Goal: Task Accomplishment & Management: Complete application form

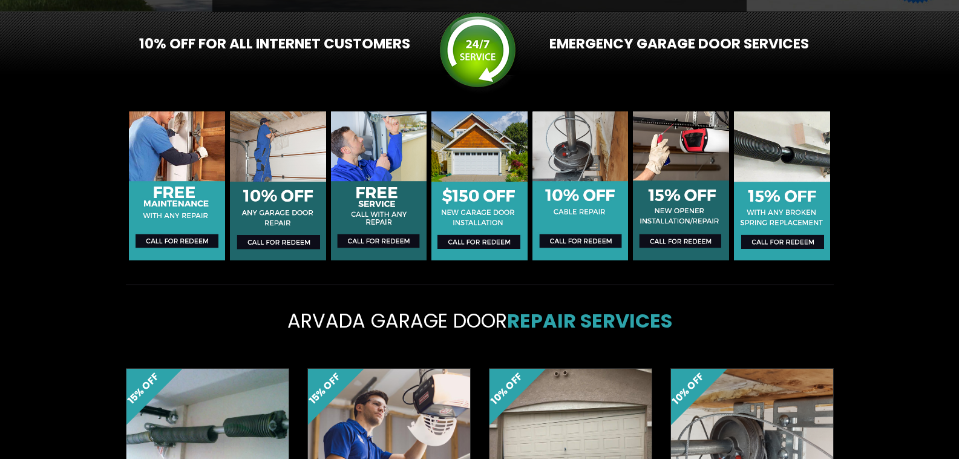
scroll to position [202, 0]
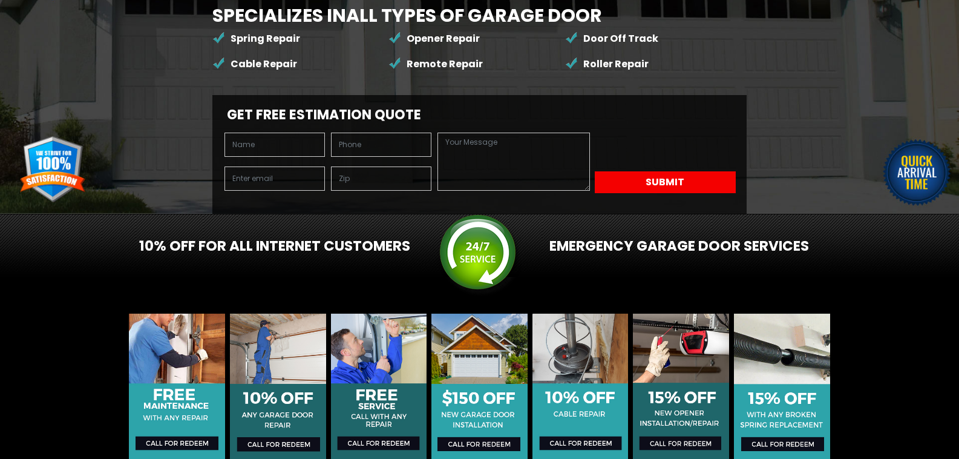
click at [321, 133] on div at bounding box center [329, 167] width 220 height 68
click at [320, 133] on input "text" at bounding box center [275, 145] width 100 height 24
type input "[PERSON_NAME]"
type input "7206084802"
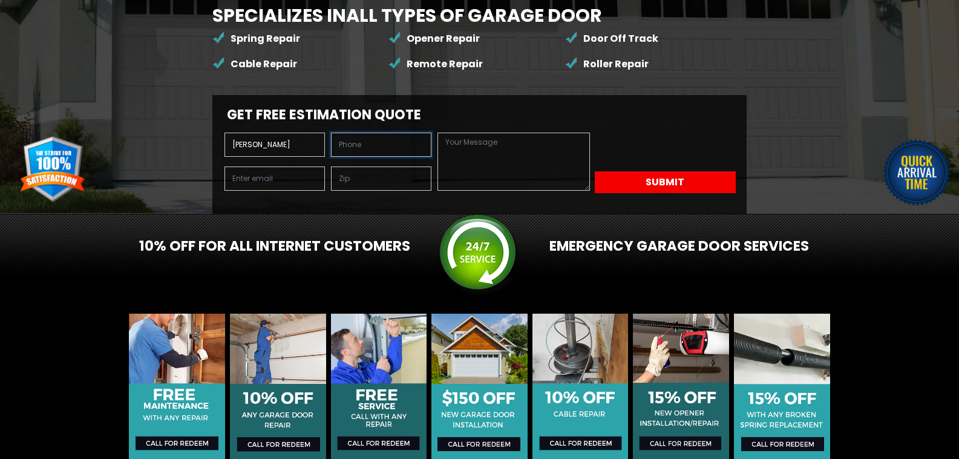
type input "mitch@the303company.com"
type input "80211"
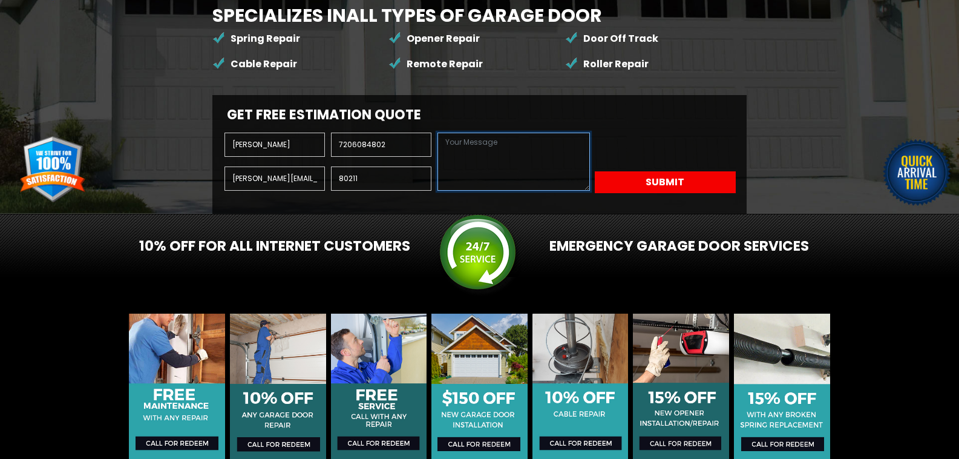
click at [438, 191] on textarea at bounding box center [514, 162] width 152 height 58
paste textarea "As a local company, 303 Companies has been serving since 2009, offering a compr…"
type textarea "As a local company, 303 Companies has been serving since 2009, offering a compr…"
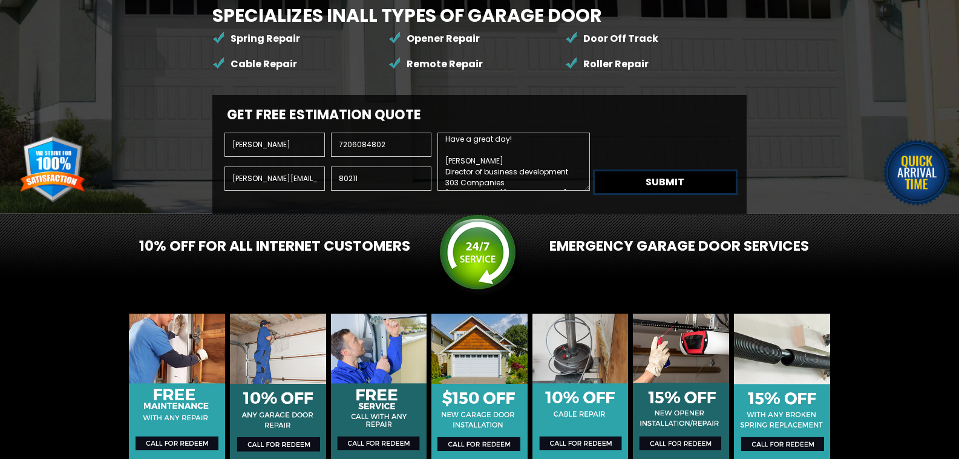
click at [595, 193] on button "Submit" at bounding box center [665, 182] width 141 height 22
